Goal: Navigation & Orientation: Find specific page/section

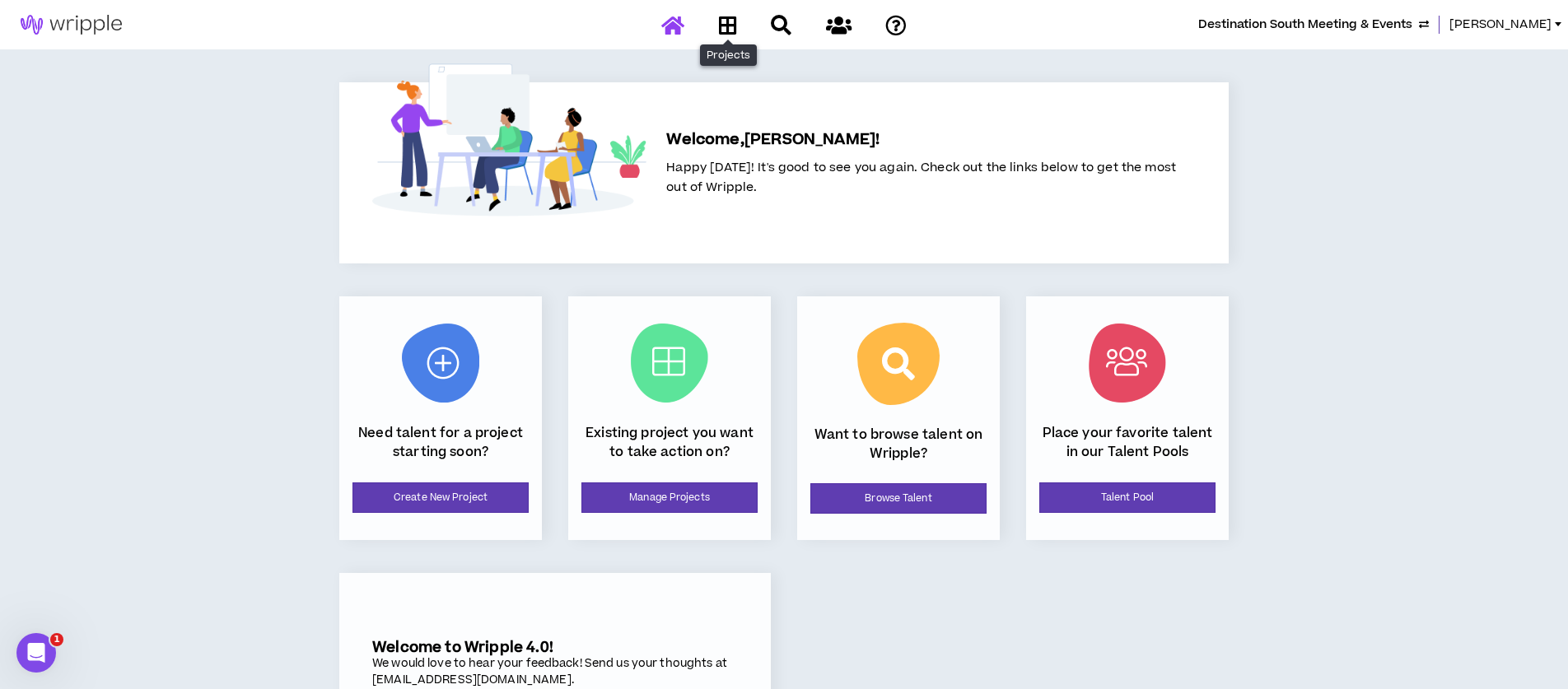
click at [728, 29] on icon at bounding box center [728, 24] width 19 height 20
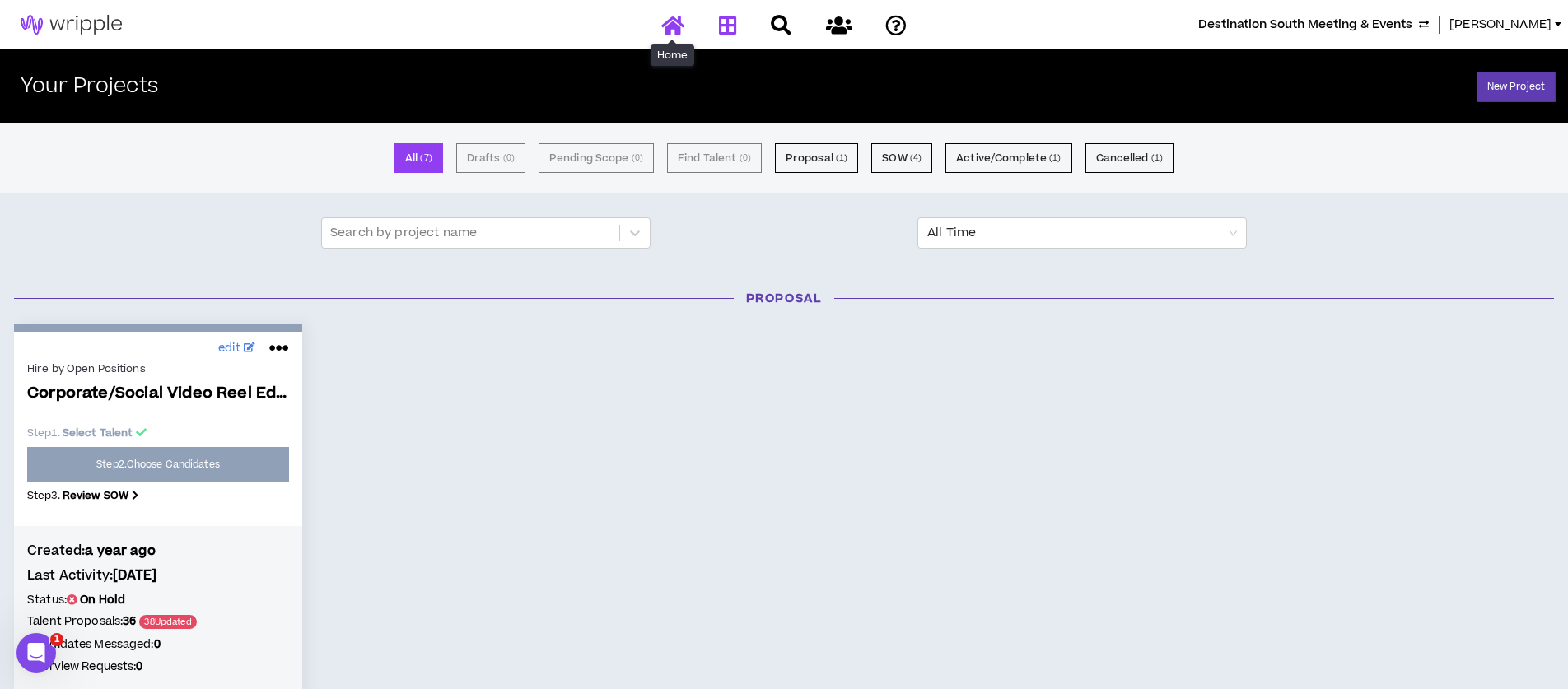
drag, startPoint x: 672, startPoint y: 31, endPoint x: 503, endPoint y: 1, distance: 171.6
click at [672, 31] on icon at bounding box center [673, 24] width 23 height 20
